Goal: Transaction & Acquisition: Purchase product/service

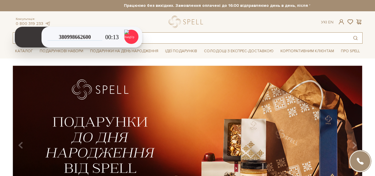
click at [200, 41] on input "text" at bounding box center [180, 38] width 335 height 11
type input "о"
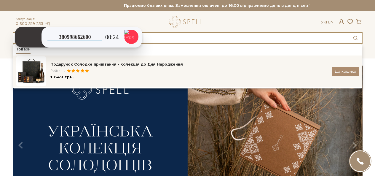
type input "солодке привіта"
click at [125, 65] on div "Подарунок Солодке привітання - Колекція до Дня Народження" at bounding box center [188, 64] width 277 height 6
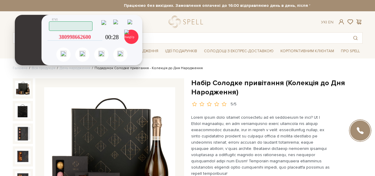
click at [97, 34] on icon at bounding box center [97, 34] width 0 height 0
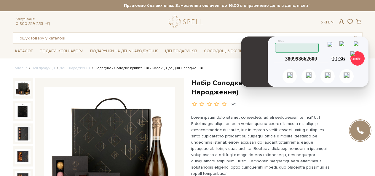
drag, startPoint x: 34, startPoint y: 57, endPoint x: 260, endPoint y: 78, distance: 227.0
click at [260, 78] on header at bounding box center [258, 61] width 34 height 50
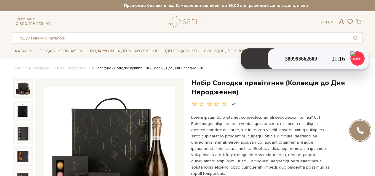
scroll to position [118, 0]
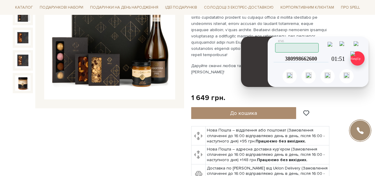
click at [356, 62] on img at bounding box center [357, 58] width 14 height 14
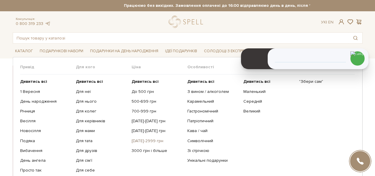
click at [147, 141] on link "[DATE]-2999 грн" at bounding box center [156, 140] width 51 height 5
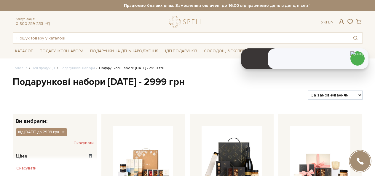
click at [351, 94] on select "За замовчуванням За Ціною (зростання) За Ціною (зменшення) Новинки За популярні…" at bounding box center [335, 94] width 54 height 9
select select "[URL][DOMAIN_NAME]"
click at [308, 90] on select "За замовчуванням За Ціною (зростання) За Ціною (зменшення) Новинки За популярні…" at bounding box center [335, 94] width 54 height 9
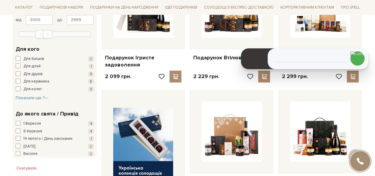
scroll to position [207, 0]
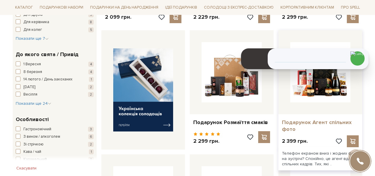
click at [300, 120] on link "Подарунок Агент спільних фото" at bounding box center [320, 126] width 77 height 14
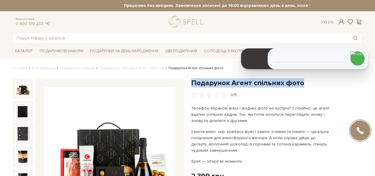
drag, startPoint x: 300, startPoint y: 81, endPoint x: 188, endPoint y: 81, distance: 111.9
copy h1 "Подарунок Агент спільних фото"
